Goal: Contribute content

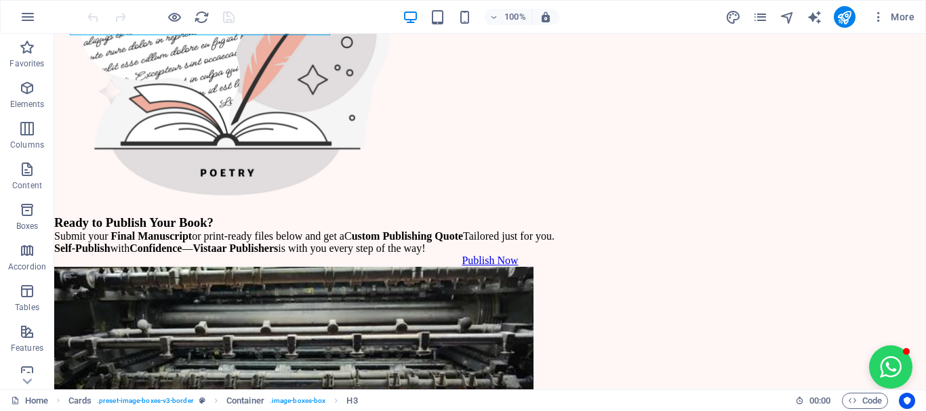
scroll to position [136, 0]
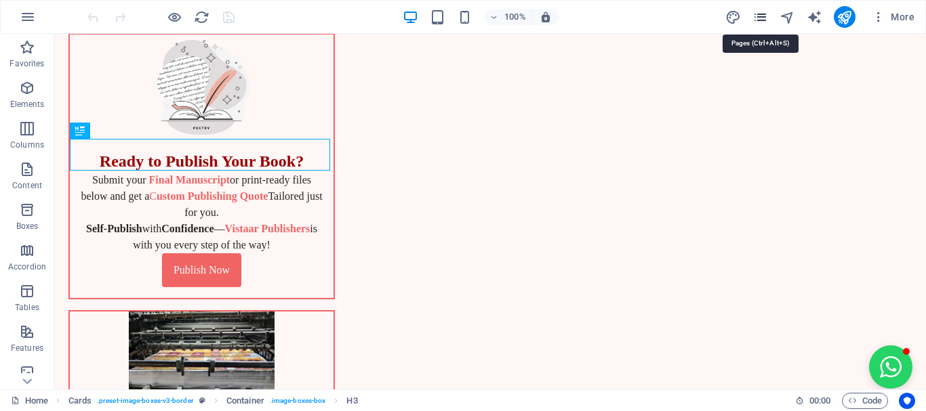
click at [755, 12] on icon "pages" at bounding box center [760, 17] width 16 height 16
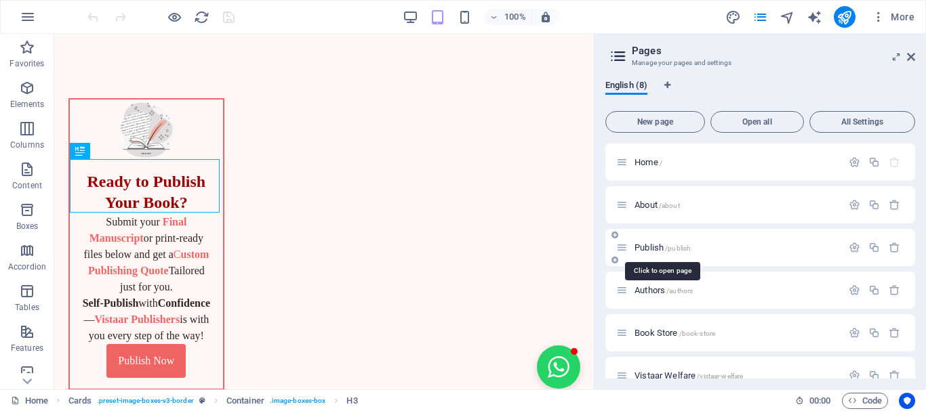
click at [683, 250] on span "/publish" at bounding box center [678, 248] width 26 height 7
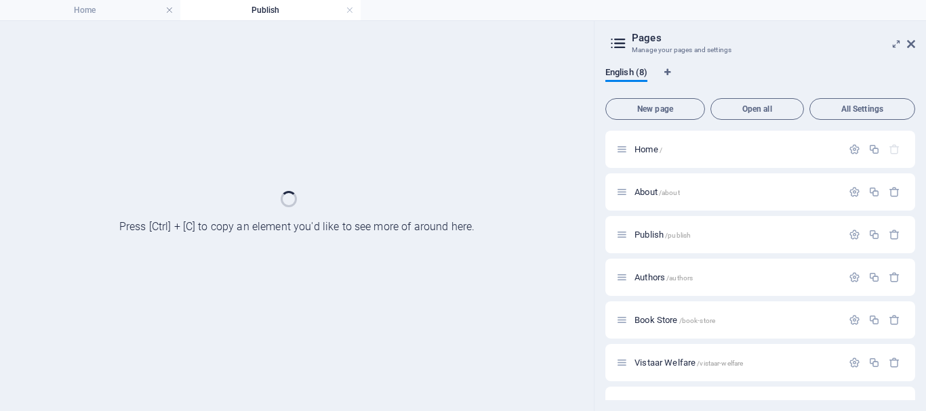
scroll to position [0, 0]
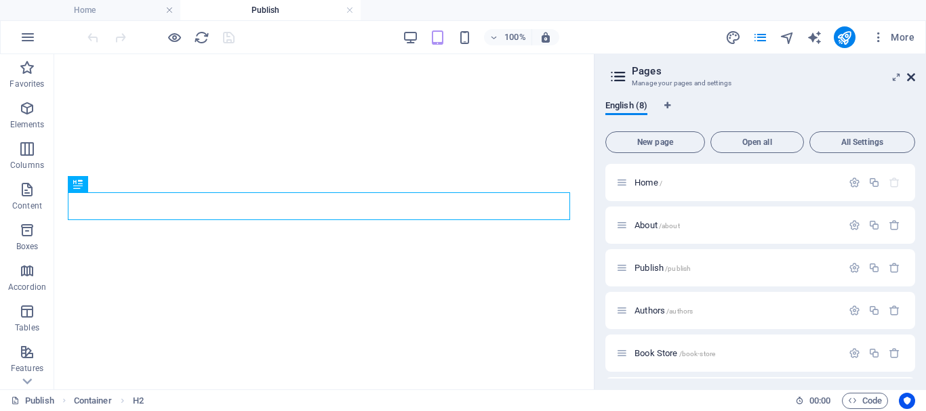
click at [913, 79] on icon at bounding box center [911, 77] width 8 height 11
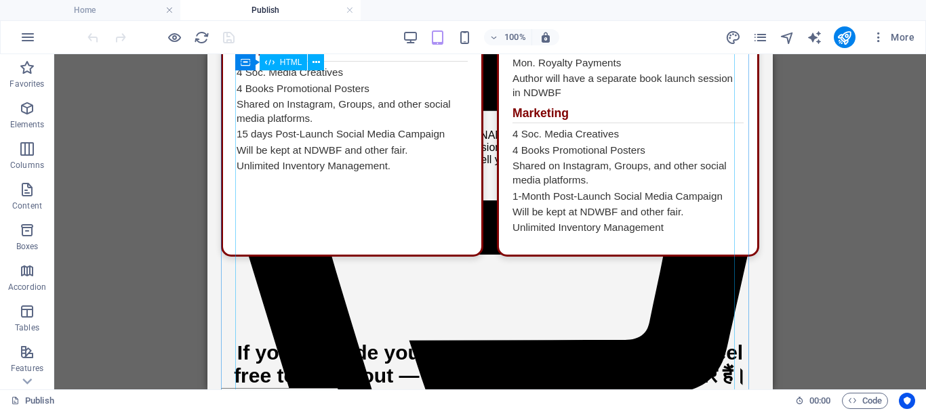
scroll to position [2711, 0]
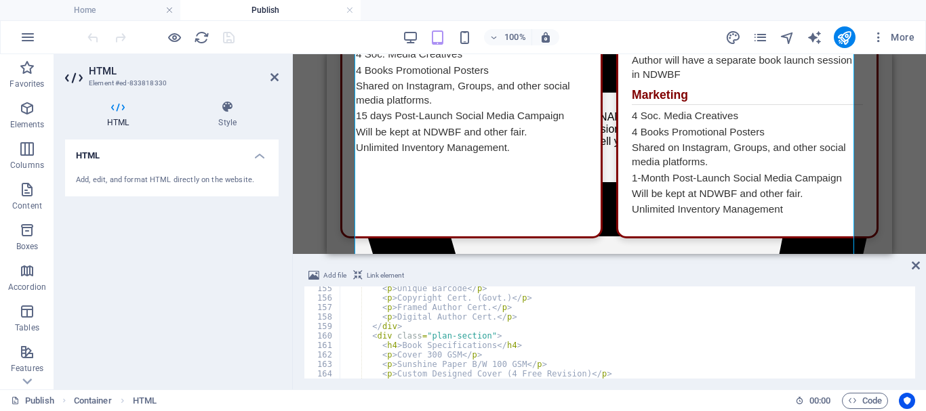
scroll to position [1505, 0]
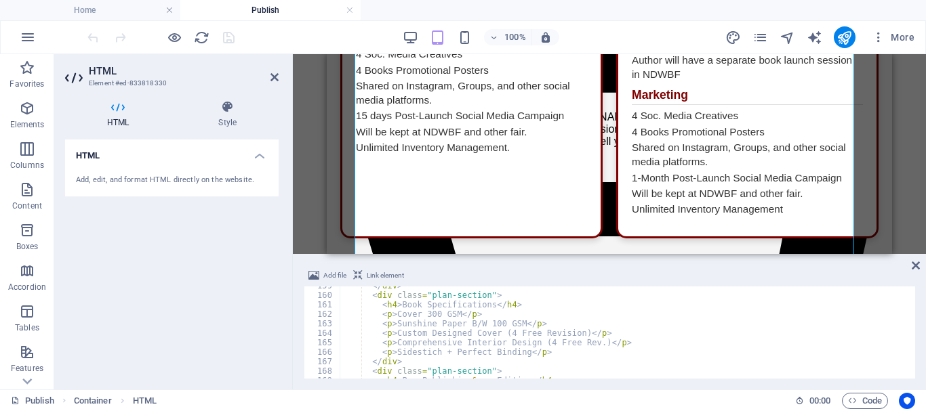
click at [500, 330] on div "</ div > < div class = "plan-section" > < h4 > Book Specifications </ h4 > < p …" at bounding box center [626, 336] width 573 height 111
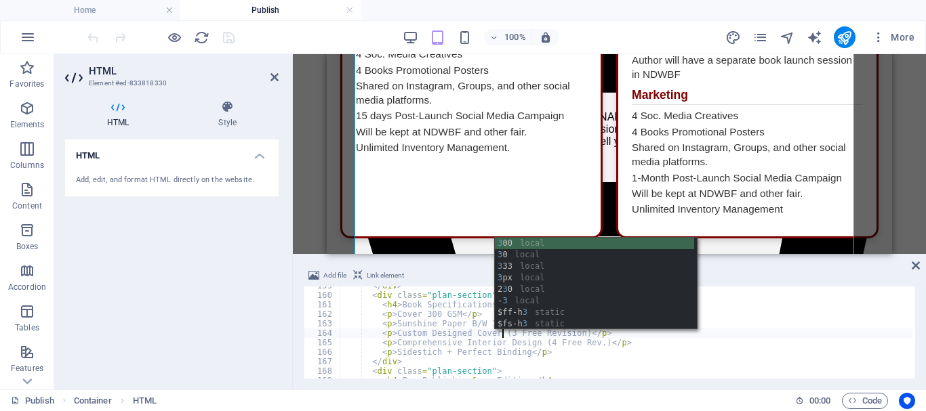
click at [540, 342] on div "</ div > < div class = "plan-section" > < h4 > Book Specifications </ h4 > < p …" at bounding box center [626, 336] width 573 height 111
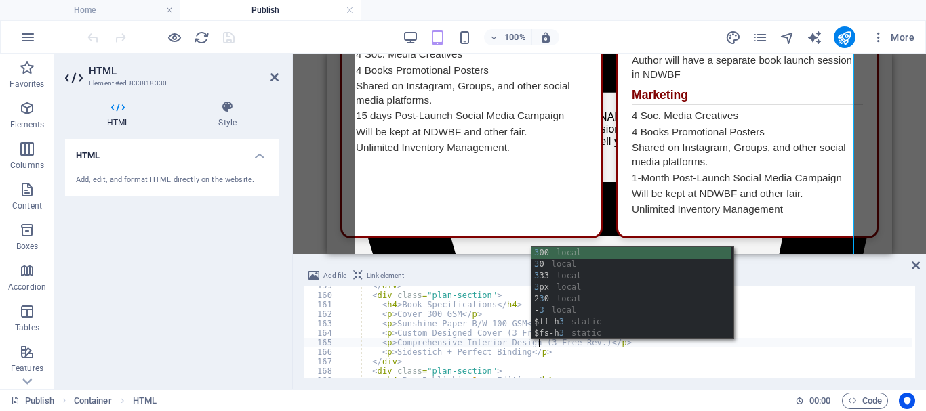
scroll to position [1545, 0]
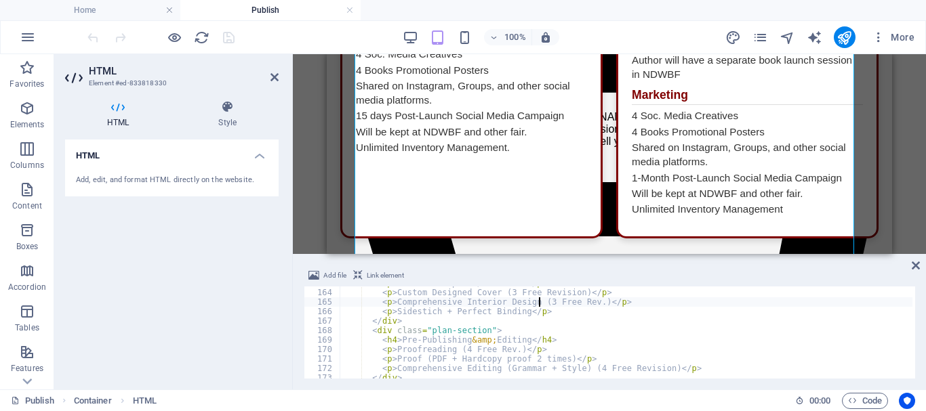
click at [584, 367] on div "< p > Sunshine Paper B/W 100 GSM </ p > < p > Custom Designed Cover (3 Free Rev…" at bounding box center [626, 334] width 573 height 111
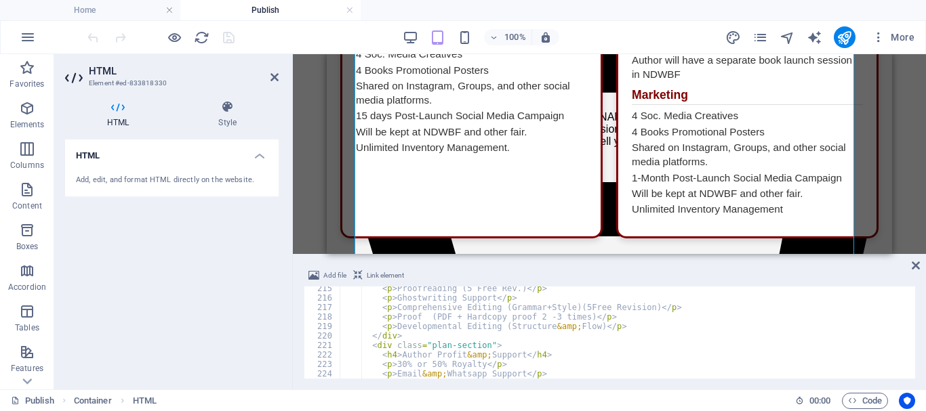
scroll to position [2033, 0]
click at [569, 307] on div "< p > Proofreading (5 Free Rev.) </ p > < p > Ghostwriting Support </ p > < p >…" at bounding box center [626, 339] width 573 height 111
click at [462, 292] on div "< p > Proofreading (5 Free Rev.) </ p > < p > Ghostwriting Support </ p > < p >…" at bounding box center [626, 342] width 573 height 111
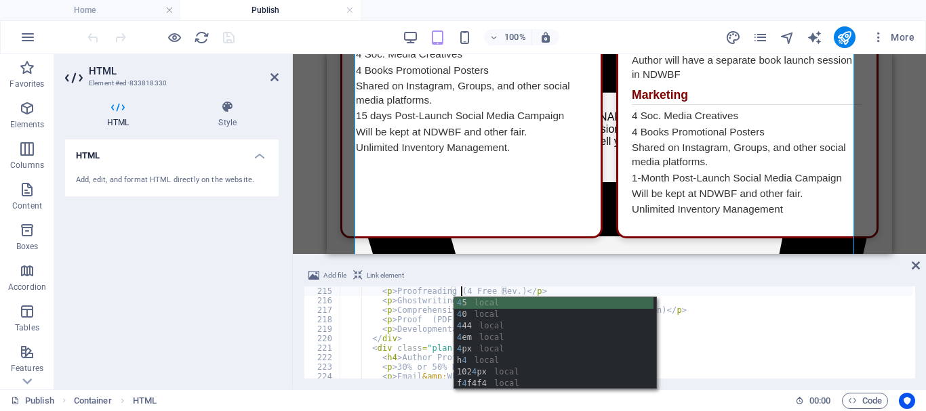
scroll to position [0, 10]
click at [687, 336] on div "< p > Proofreading (4 Free Rev.) </ p > < p > Ghostwriting Support </ p > < p >…" at bounding box center [626, 342] width 573 height 111
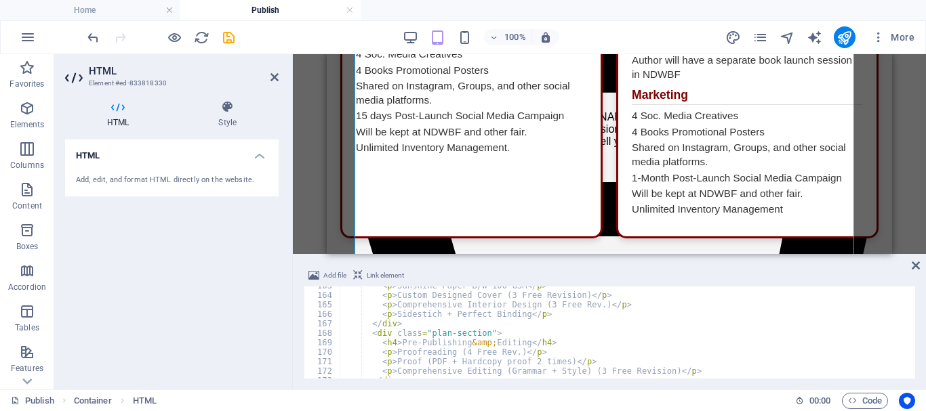
scroll to position [1543, 0]
click at [460, 352] on div "< p > Sunshine Paper B/W 100 GSM </ p > < p > Custom Designed Cover (3 Free Rev…" at bounding box center [626, 336] width 573 height 111
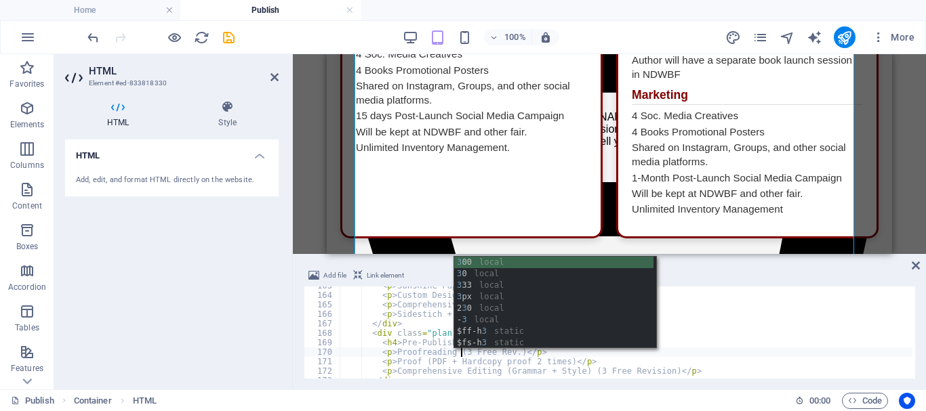
click at [542, 367] on div "< p > Sunshine Paper B/W 100 GSM </ p > < p > Custom Designed Cover (3 Free Rev…" at bounding box center [626, 336] width 573 height 111
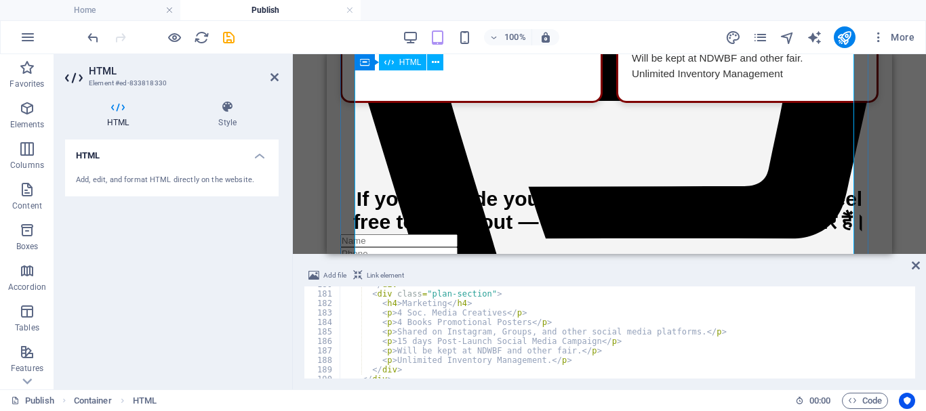
scroll to position [3050, 0]
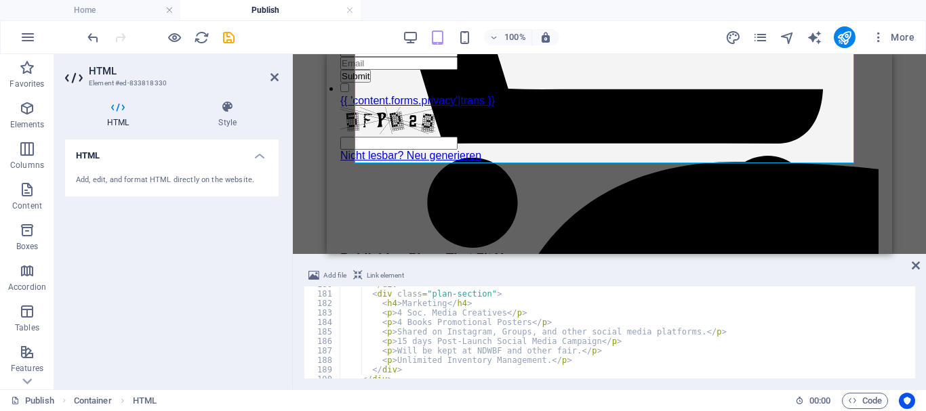
click at [399, 310] on div "</ div > < div class = "plan-section" > < h4 > Marketing </ h4 > < p > 4 Soc. M…" at bounding box center [626, 335] width 573 height 111
click at [399, 319] on div "</ div > < div class = "plan-section" > < h4 > Marketing </ h4 > < p > 3 Soc. M…" at bounding box center [626, 335] width 573 height 111
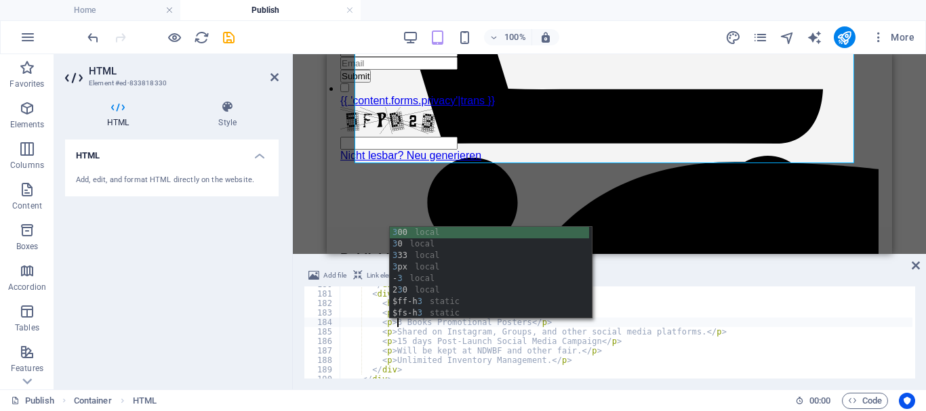
click at [473, 357] on div "</ div > < div class = "plan-section" > < h4 > Marketing </ h4 > < p > 3 Soc. M…" at bounding box center [626, 335] width 573 height 111
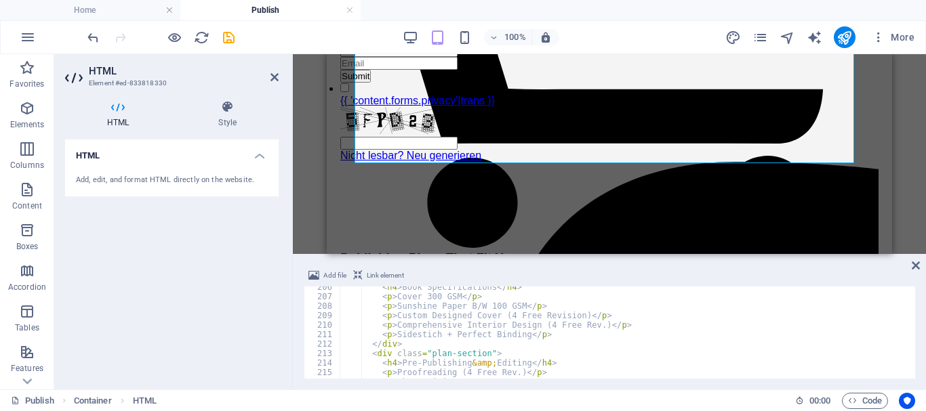
scroll to position [1990, 0]
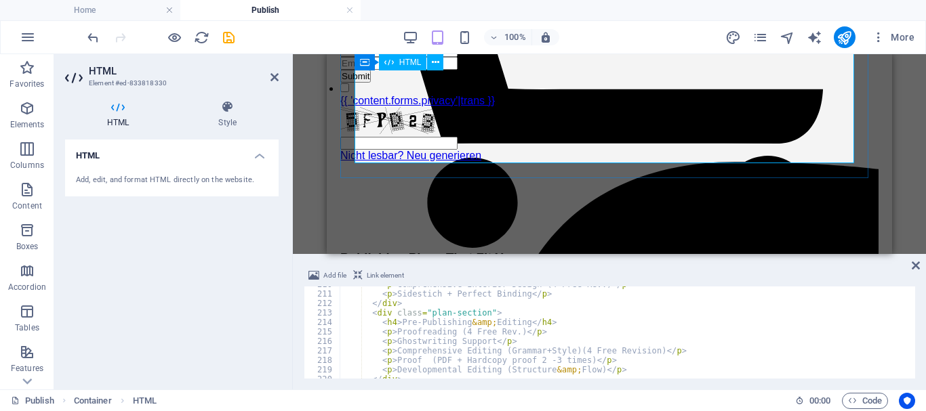
type textarea "<p>Unlimited Inventory Management.</p>"
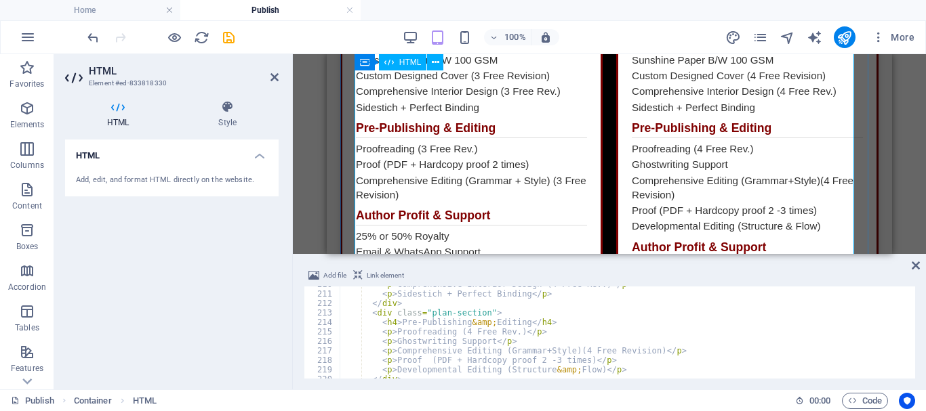
scroll to position [2508, 0]
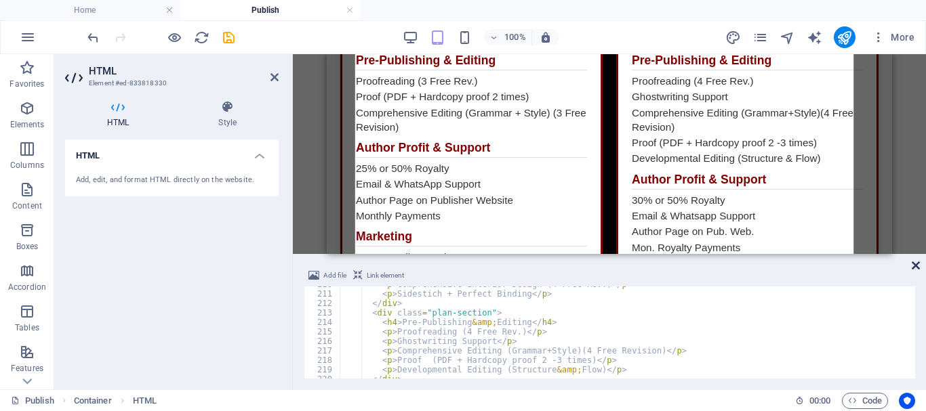
click at [915, 262] on aside "Add file Link element <p>Unlimited Inventory Management.</p> 210 211 212 213 21…" at bounding box center [609, 322] width 633 height 136
click at [915, 262] on icon at bounding box center [916, 265] width 8 height 11
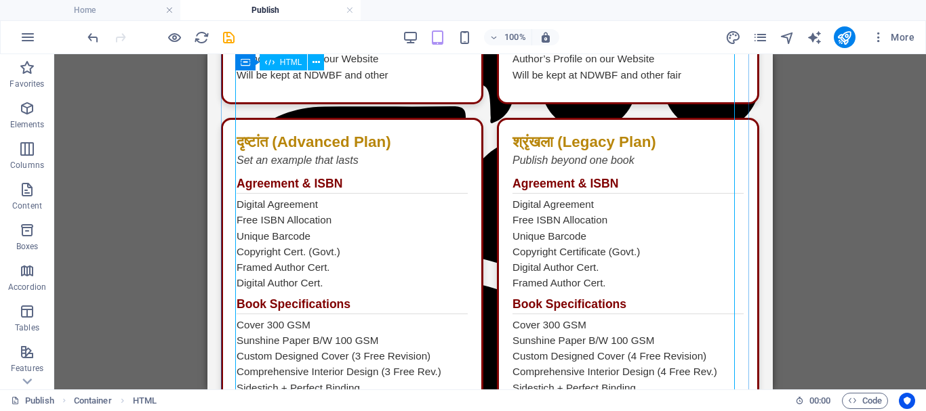
scroll to position [1966, 0]
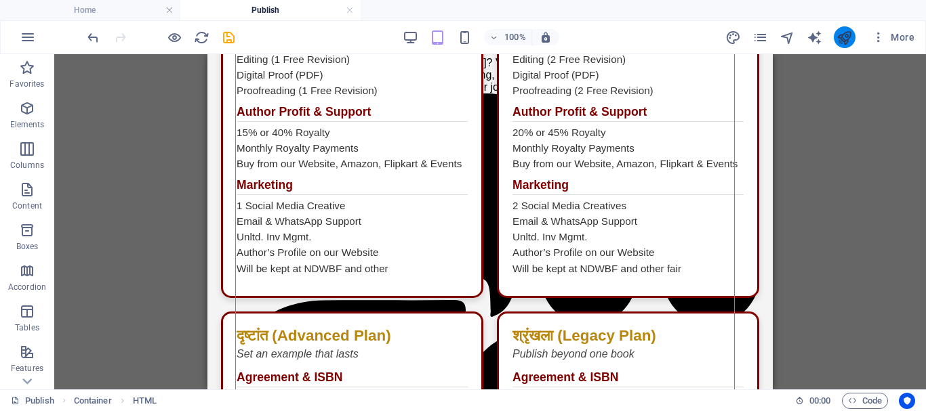
click at [840, 26] on button "publish" at bounding box center [845, 37] width 22 height 22
checkbox input "false"
